Goal: Task Accomplishment & Management: Use online tool/utility

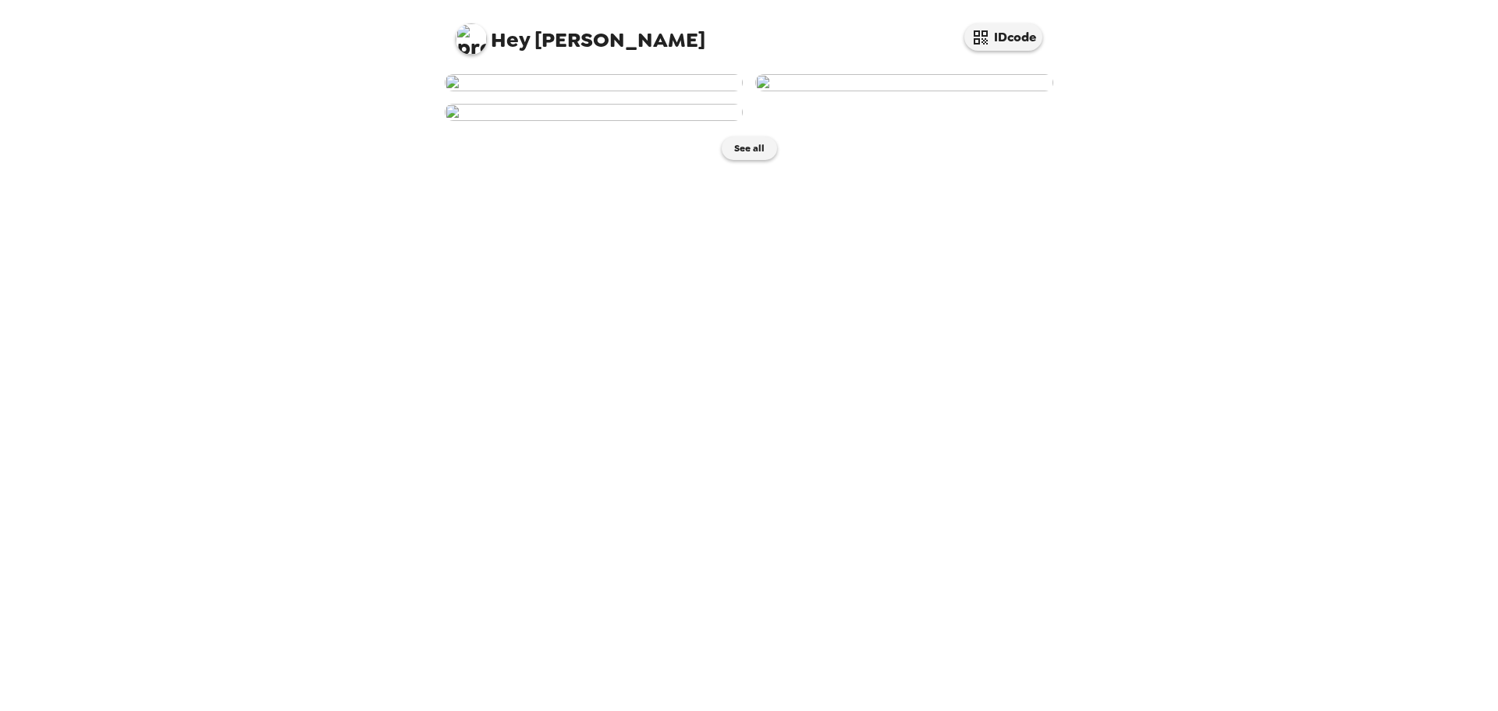
click at [653, 91] on img at bounding box center [594, 82] width 298 height 17
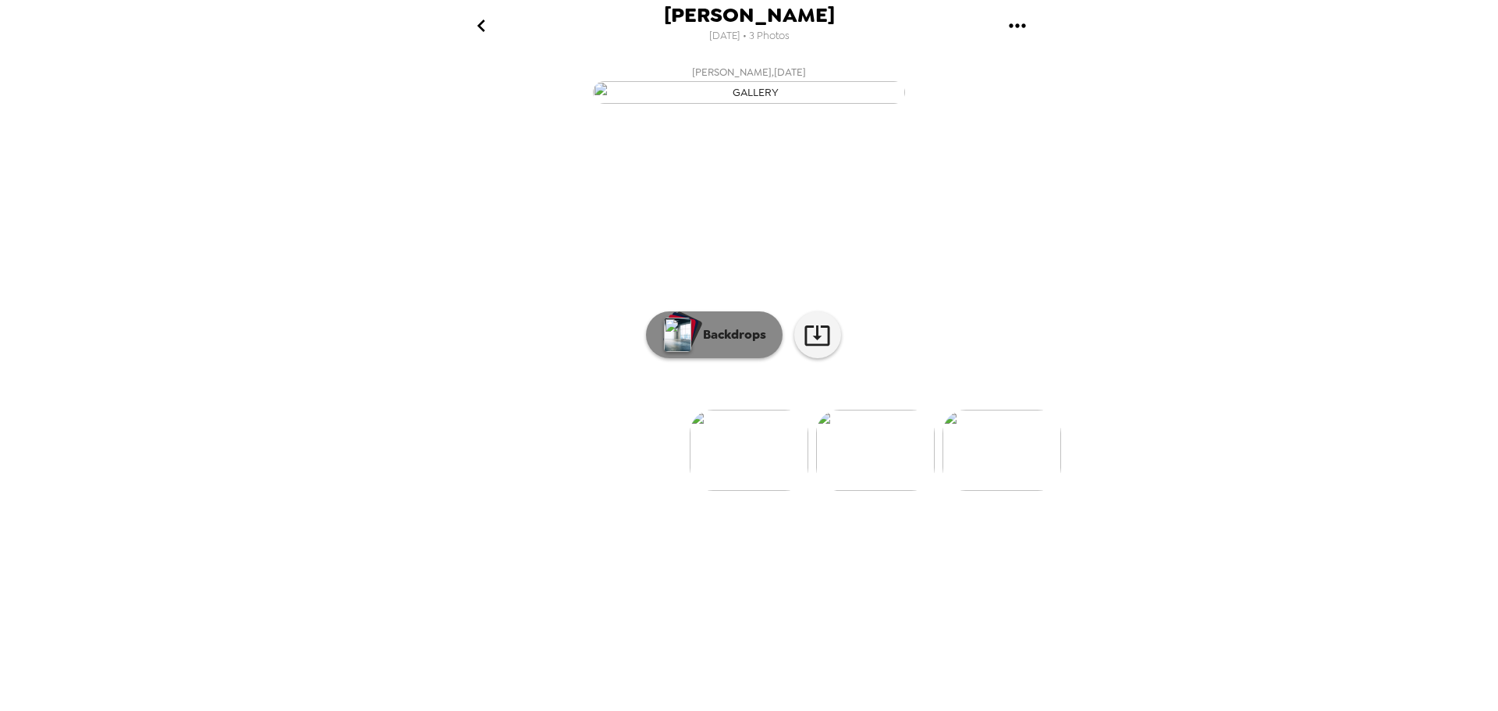
click at [743, 344] on p "Backdrops" at bounding box center [730, 334] width 71 height 19
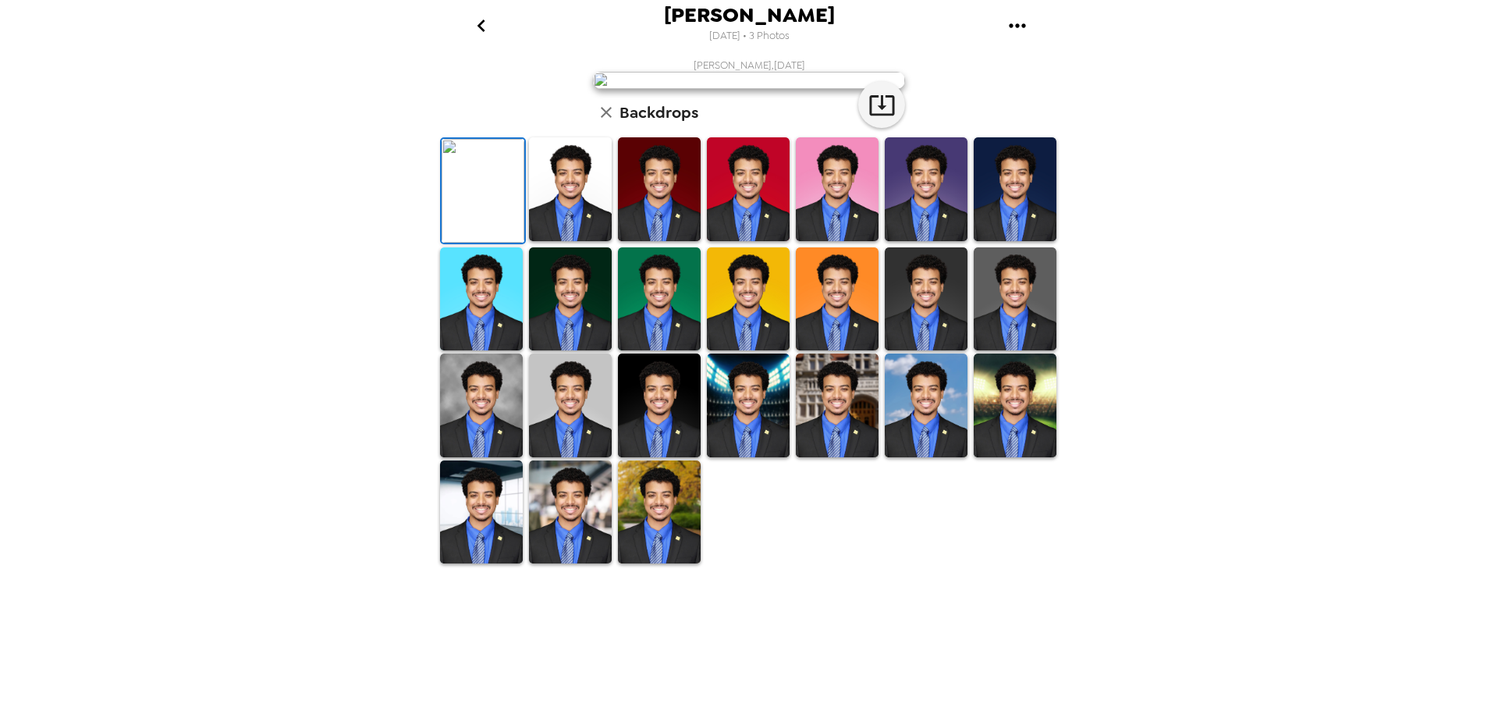
scroll to position [227, 0]
click at [989, 241] on img at bounding box center [1015, 189] width 83 height 104
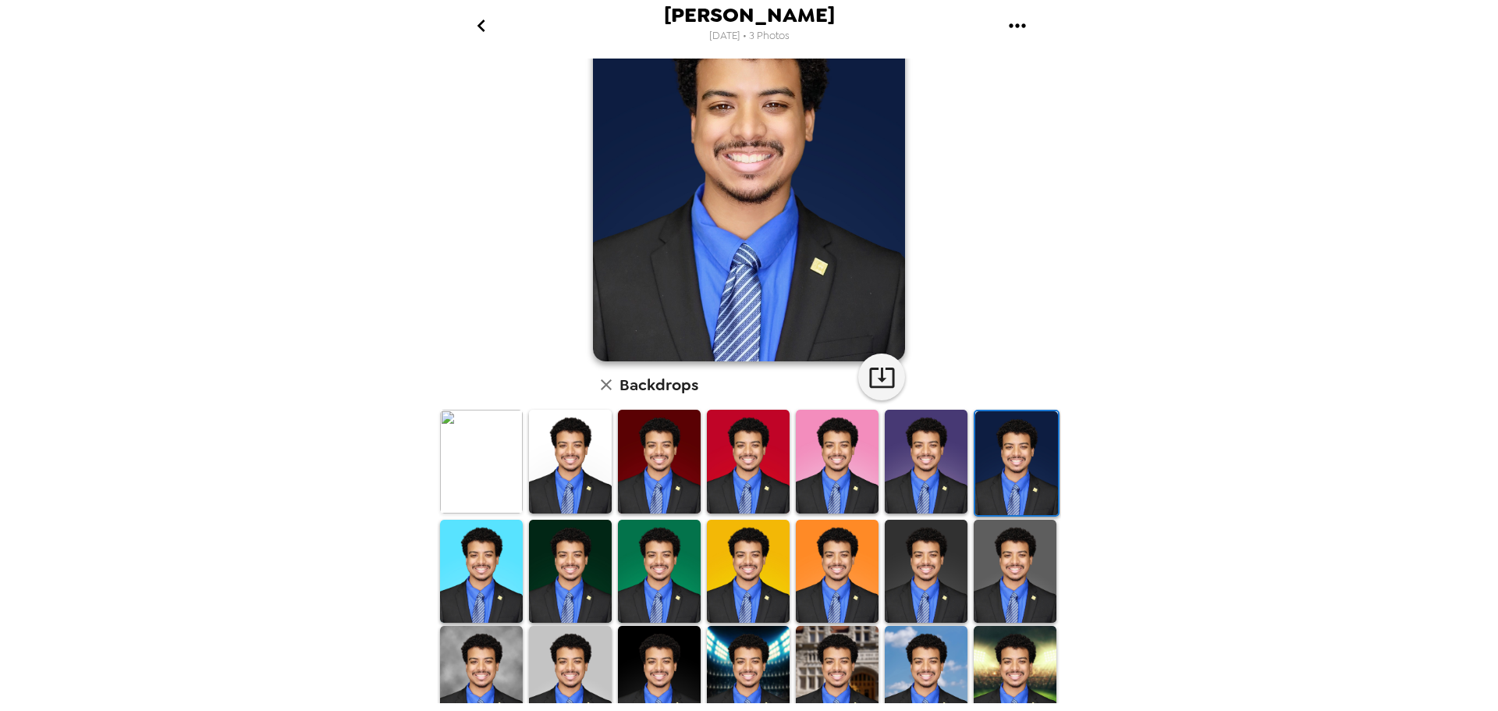
scroll to position [0, 0]
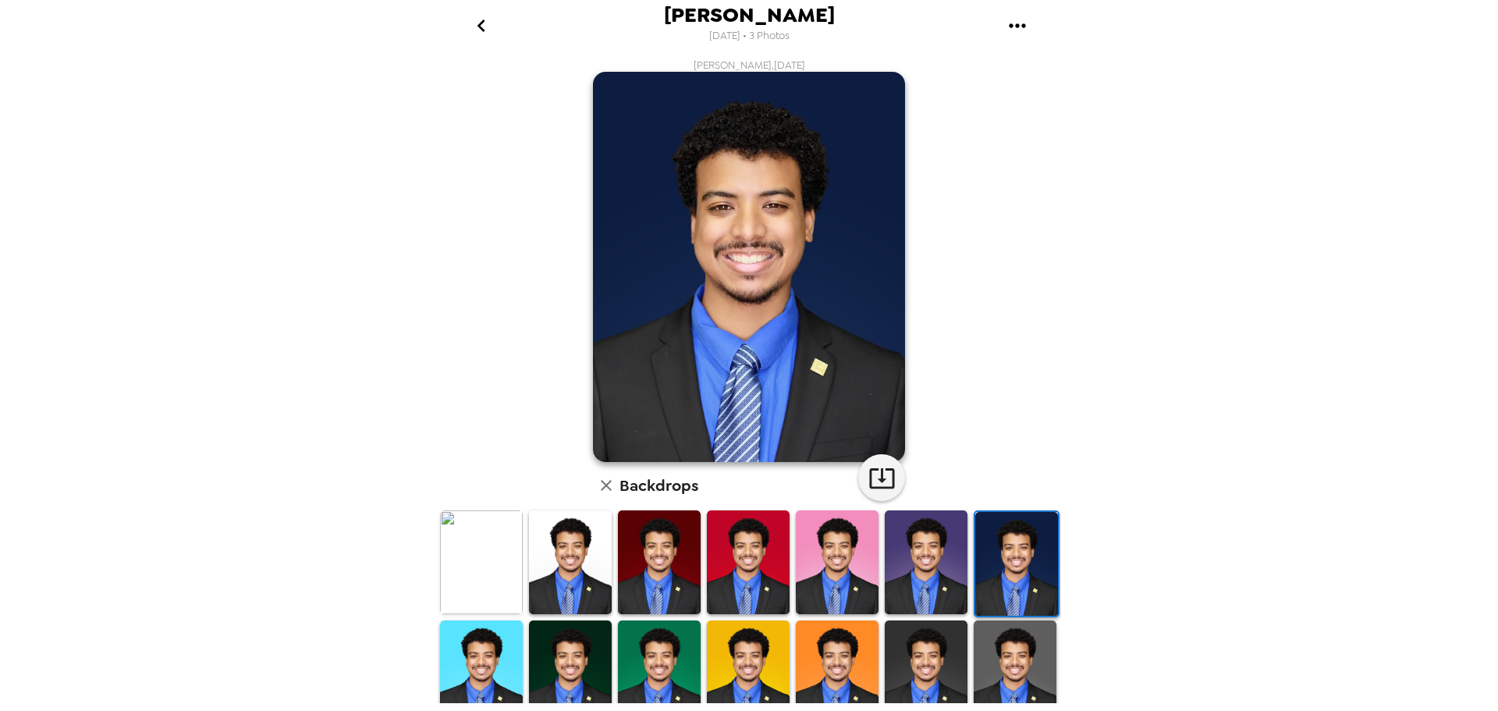
click at [478, 546] on img at bounding box center [481, 562] width 83 height 104
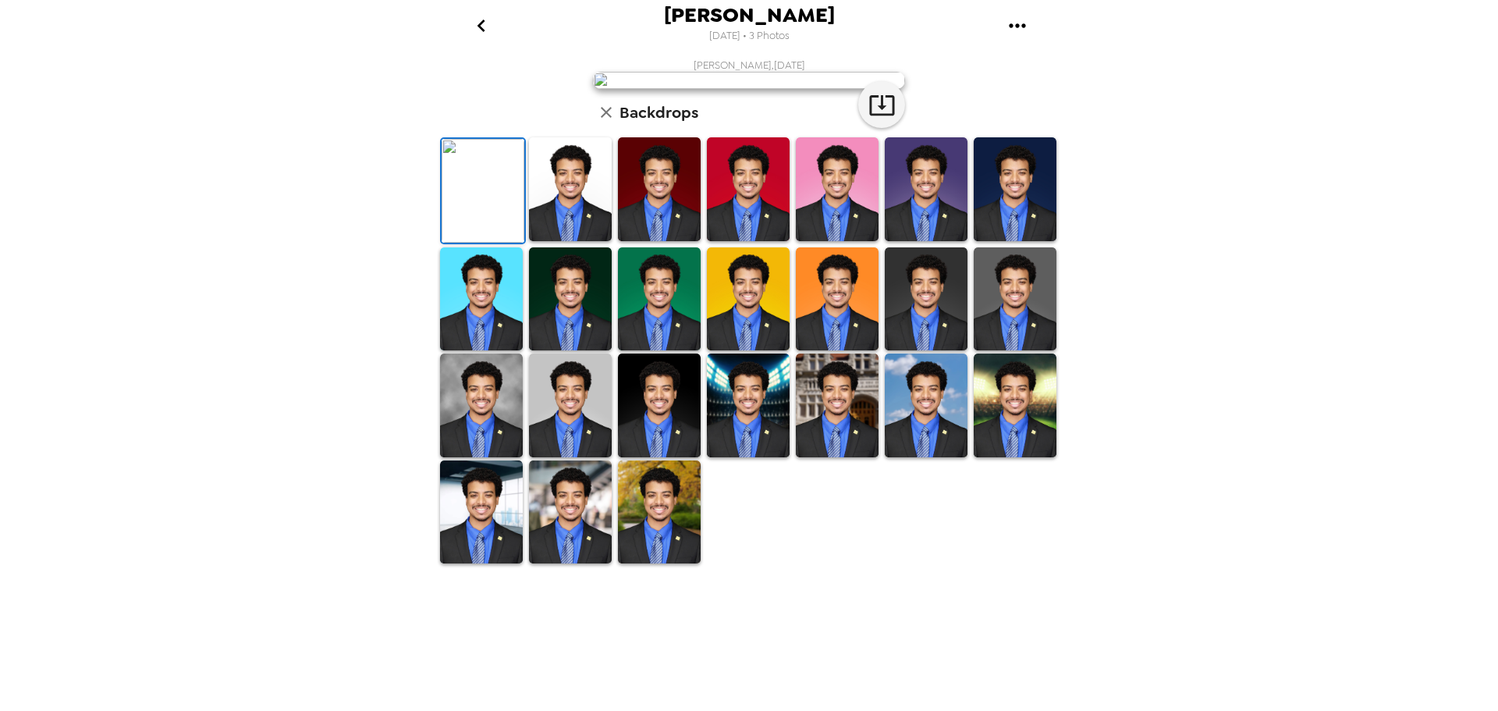
click at [549, 241] on img at bounding box center [570, 189] width 83 height 104
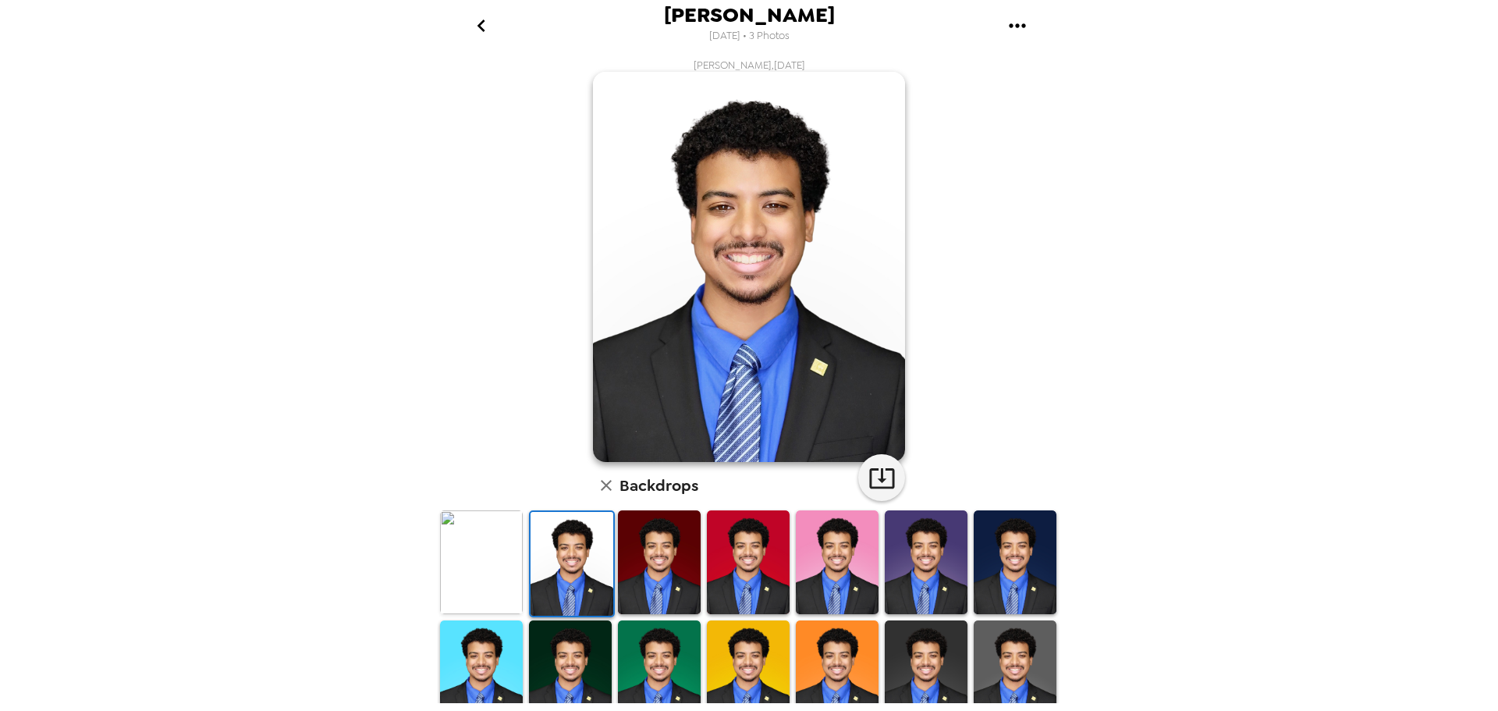
click at [511, 538] on img at bounding box center [481, 562] width 83 height 104
